Goal: Task Accomplishment & Management: Use online tool/utility

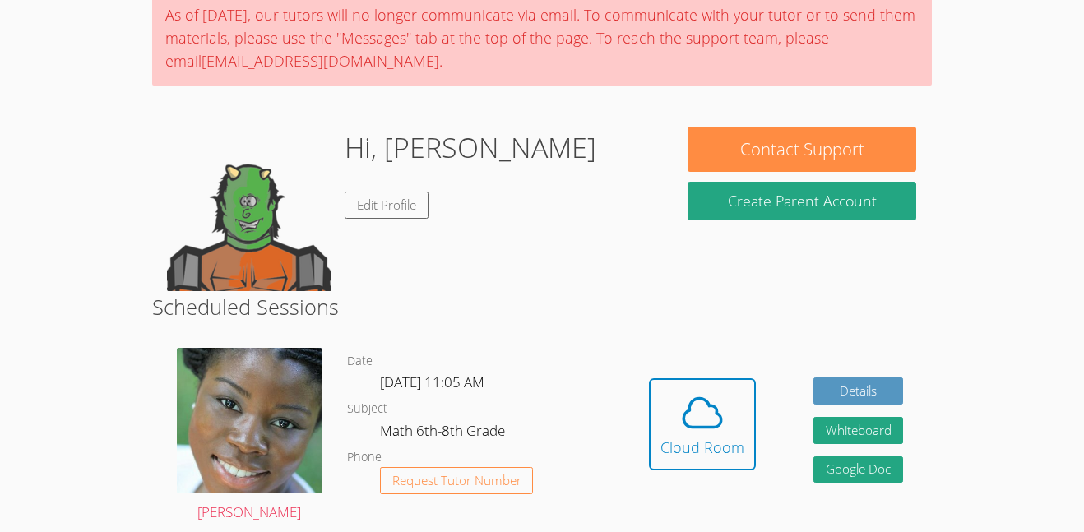
scroll to position [139, 0]
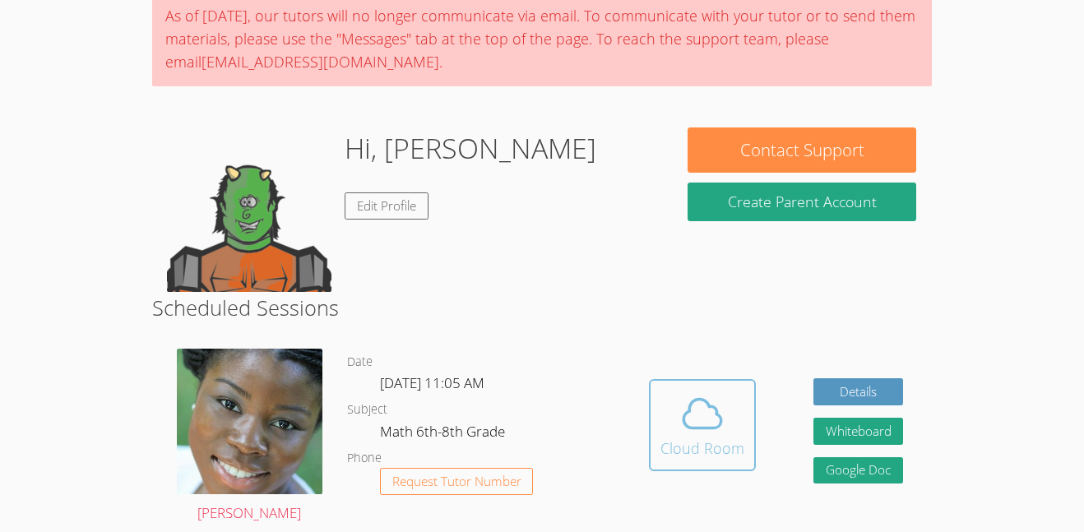
click at [693, 396] on icon at bounding box center [702, 414] width 46 height 46
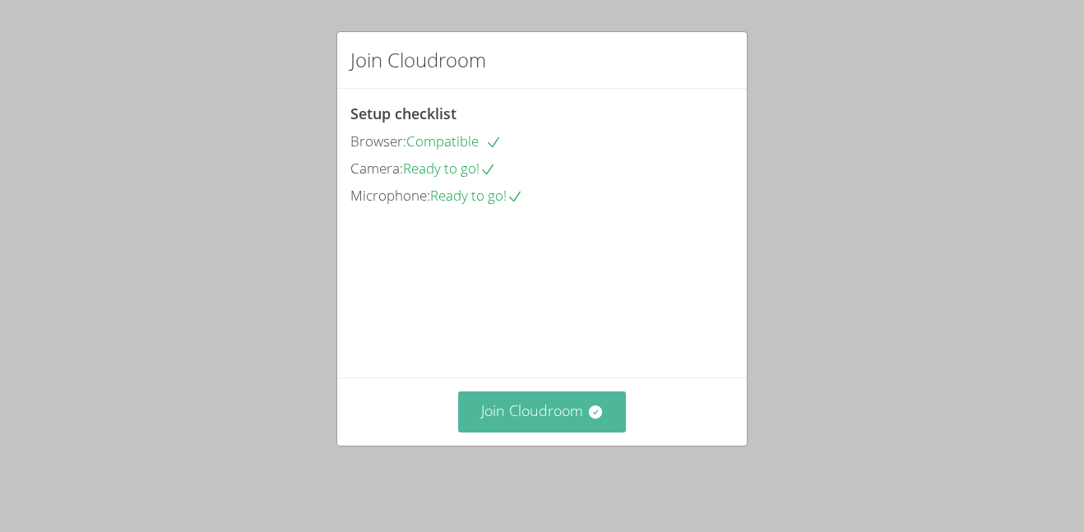
click at [487, 414] on button "Join Cloudroom" at bounding box center [542, 412] width 169 height 40
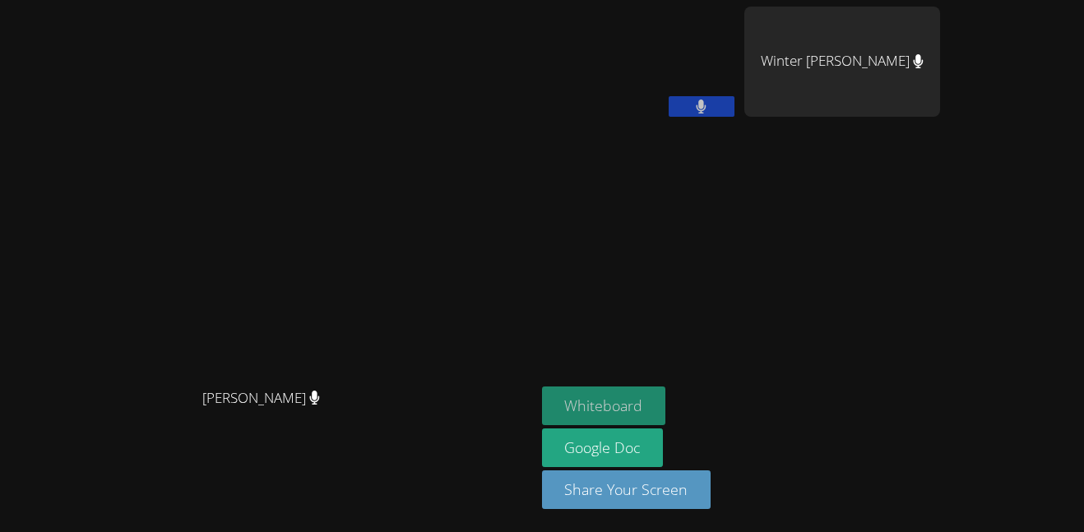
click at [666, 401] on button "Whiteboard" at bounding box center [604, 406] width 124 height 39
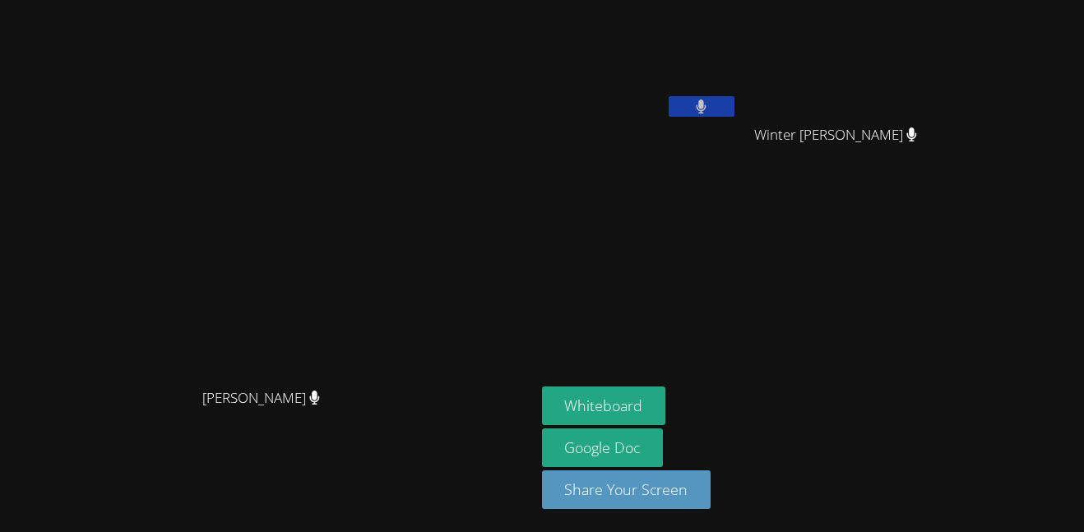
click at [947, 271] on aside "Jeremiah Cosby Winter Montgomery Winter Montgomery Whiteboard Google Doc Share …" at bounding box center [740, 266] width 411 height 532
click at [707, 104] on icon at bounding box center [701, 107] width 11 height 14
click at [710, 104] on icon at bounding box center [701, 107] width 17 height 14
click at [735, 103] on button at bounding box center [702, 106] width 66 height 21
click at [735, 115] on button at bounding box center [702, 106] width 66 height 21
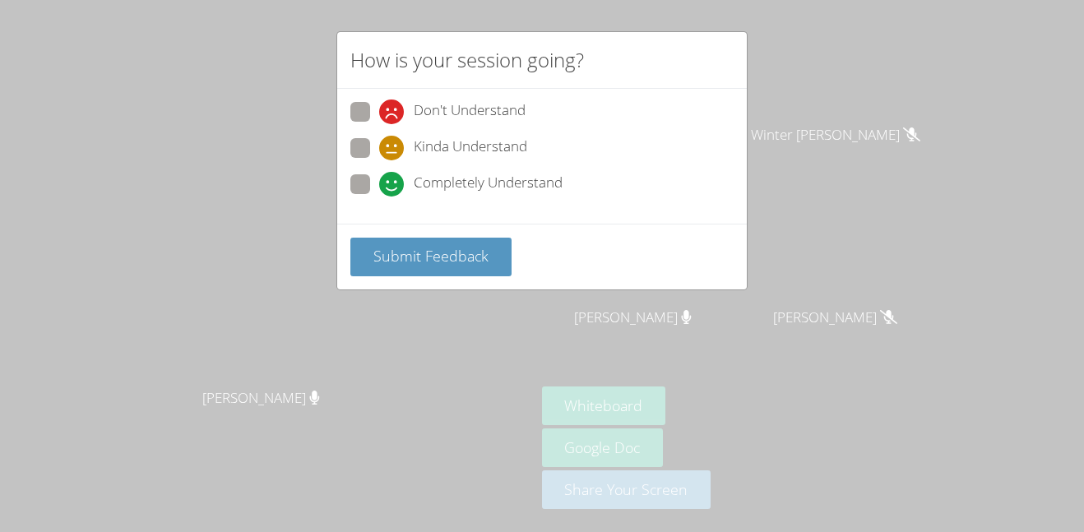
click at [446, 202] on div "Completely Understand" at bounding box center [541, 189] width 383 height 30
click at [450, 195] on span "Completely Understand" at bounding box center [488, 184] width 149 height 25
click at [393, 188] on input "Completely Understand" at bounding box center [386, 181] width 14 height 14
radio input "true"
click at [438, 253] on span "Submit Feedback" at bounding box center [430, 256] width 115 height 20
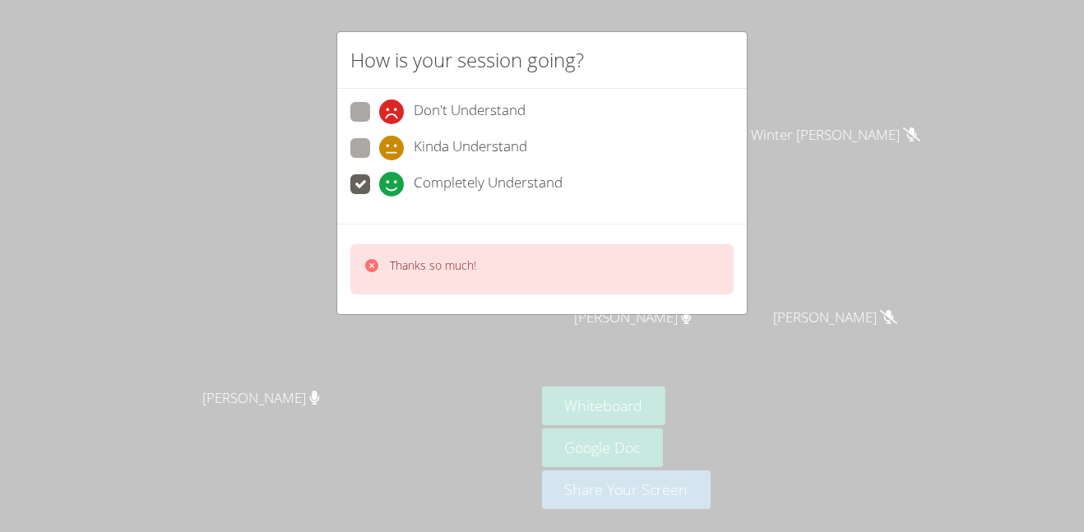
click at [503, 375] on div "How is your session going? Don't Understand Kinda Understand Completely Underst…" at bounding box center [542, 266] width 1084 height 532
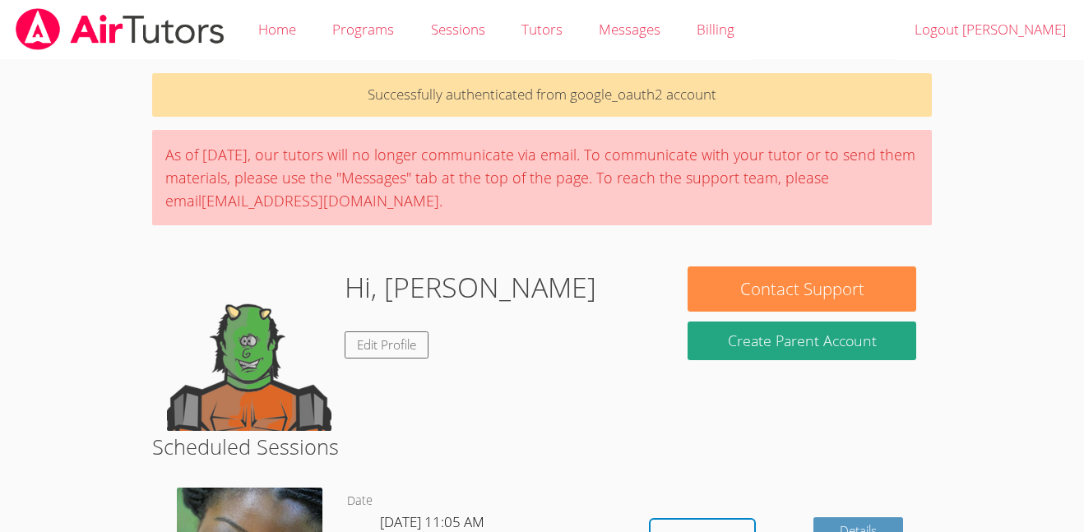
scroll to position [139, 0]
